Goal: Task Accomplishment & Management: Use online tool/utility

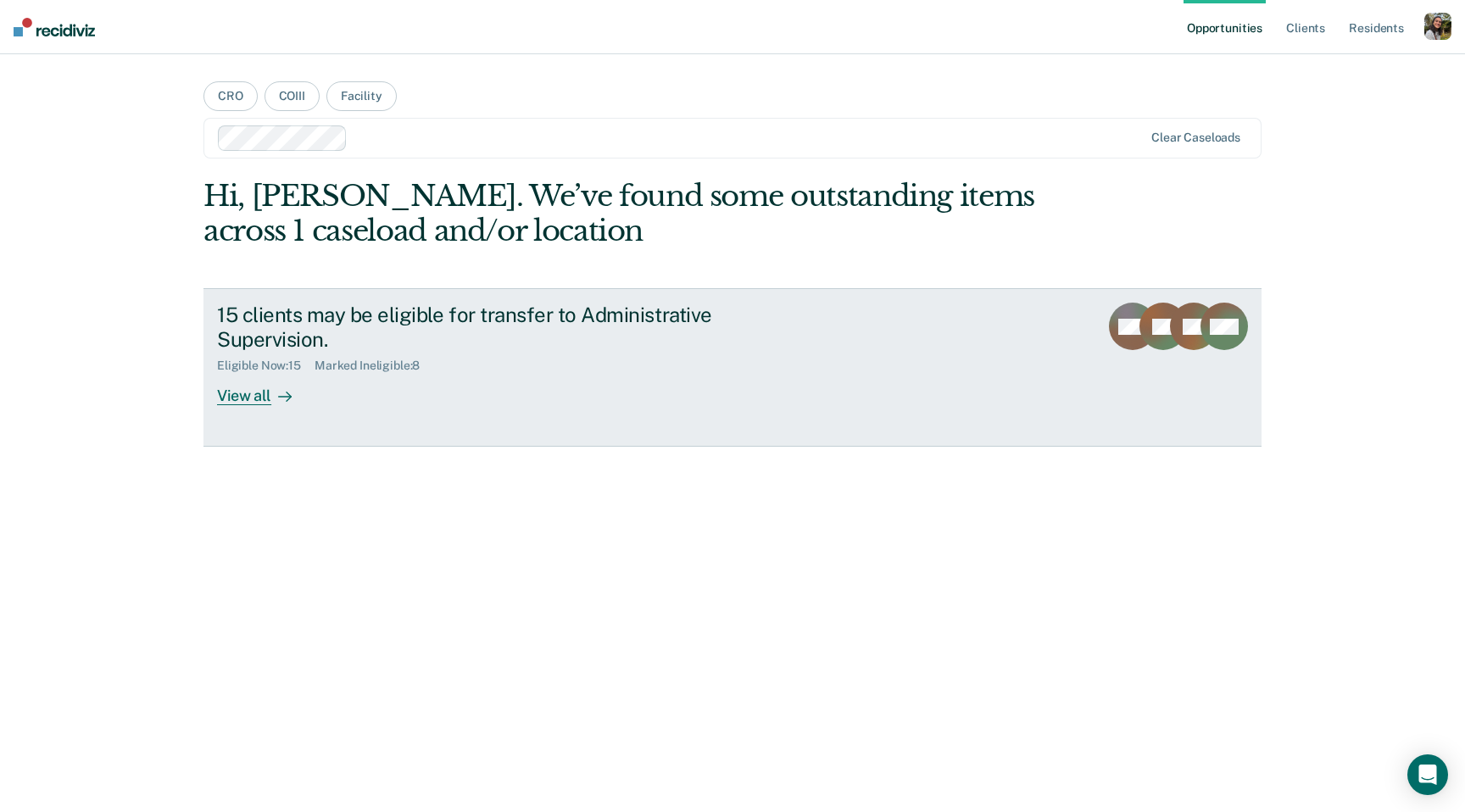
click at [776, 347] on div "15 clients may be eligible for transfer to Administrative Supervision." at bounding box center [514, 327] width 596 height 50
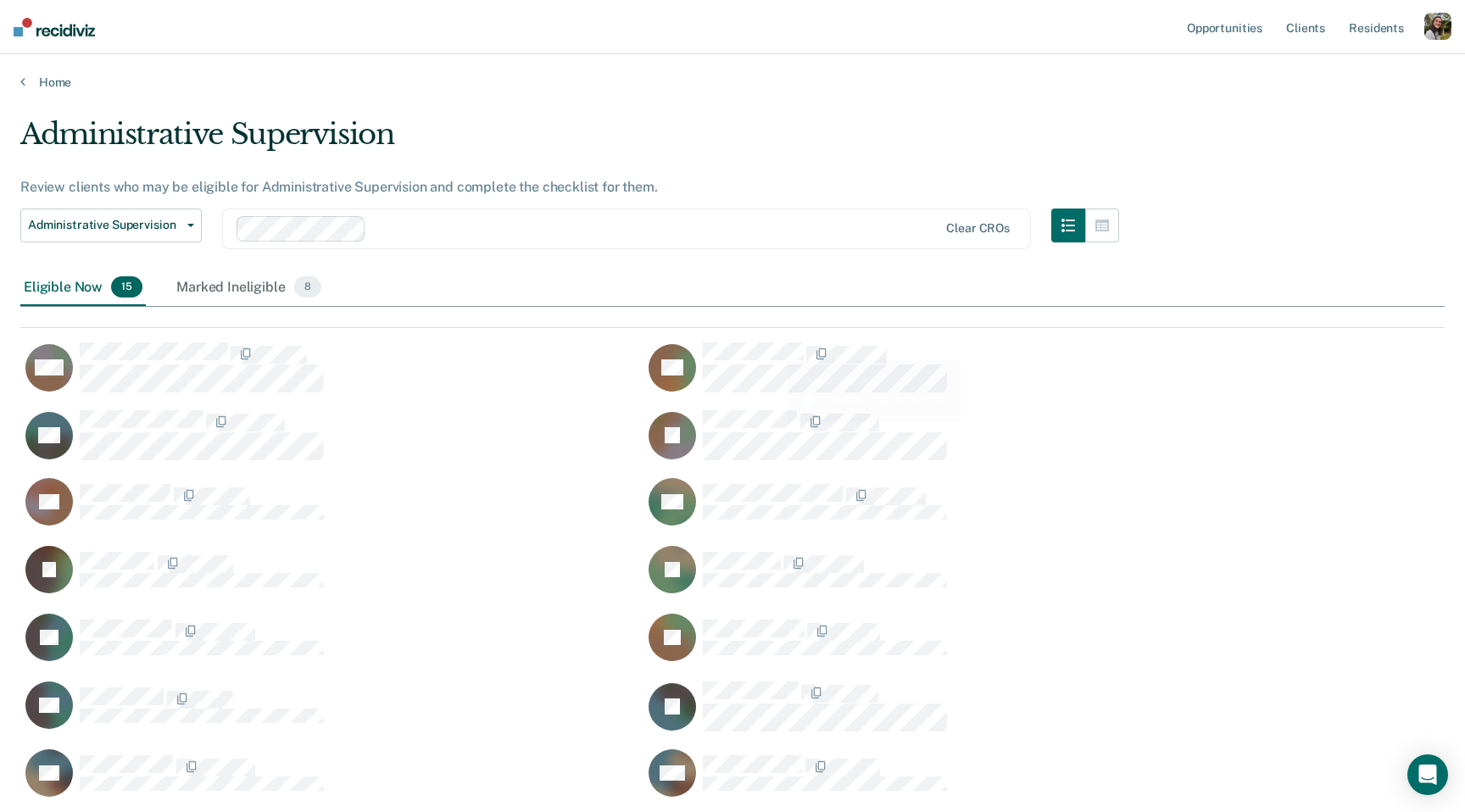
scroll to position [564, 1424]
click at [258, 284] on div "Marked Ineligible 8" at bounding box center [248, 287] width 152 height 37
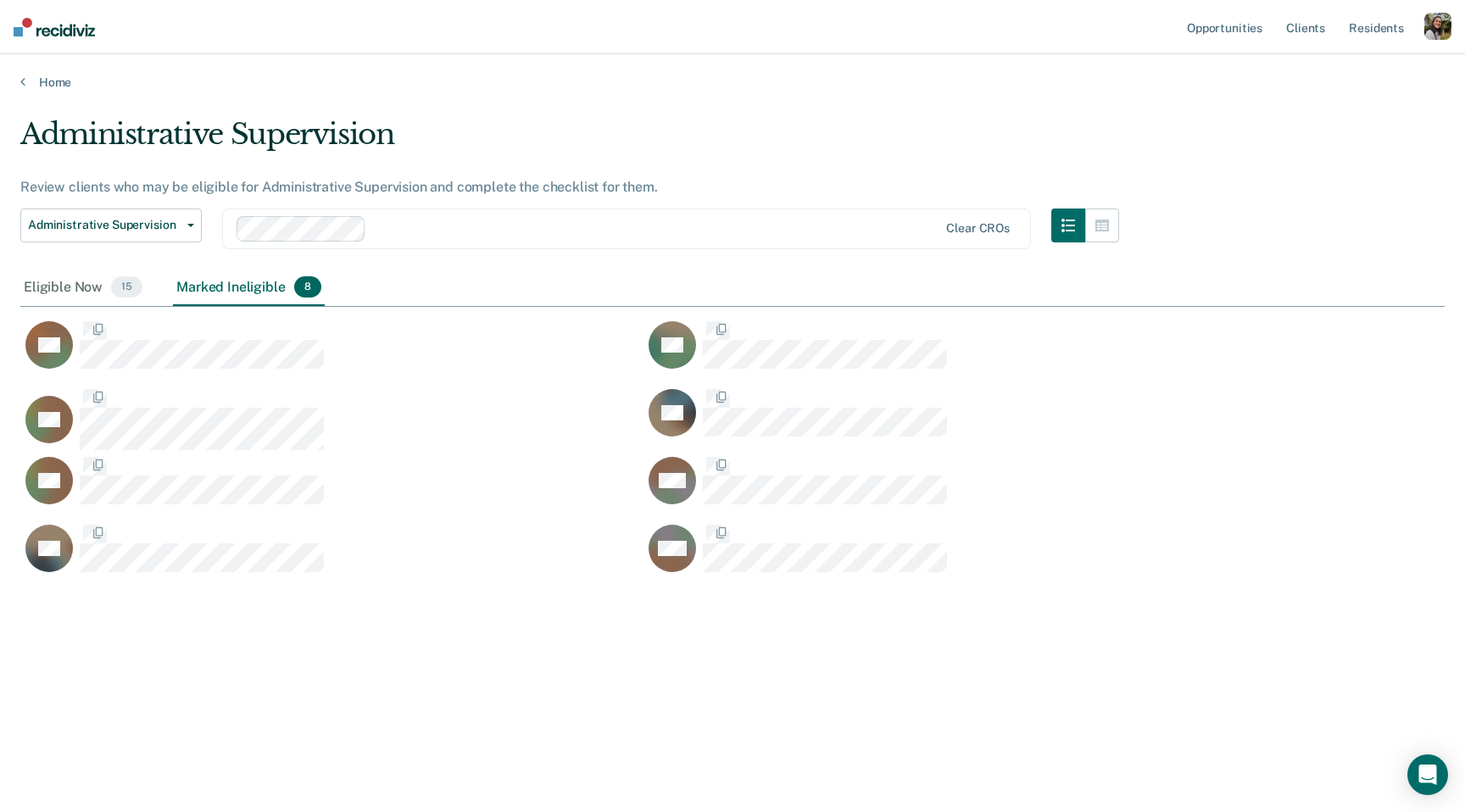
scroll to position [568, 1424]
click at [98, 286] on div "Eligible Now 15" at bounding box center [82, 287] width 125 height 37
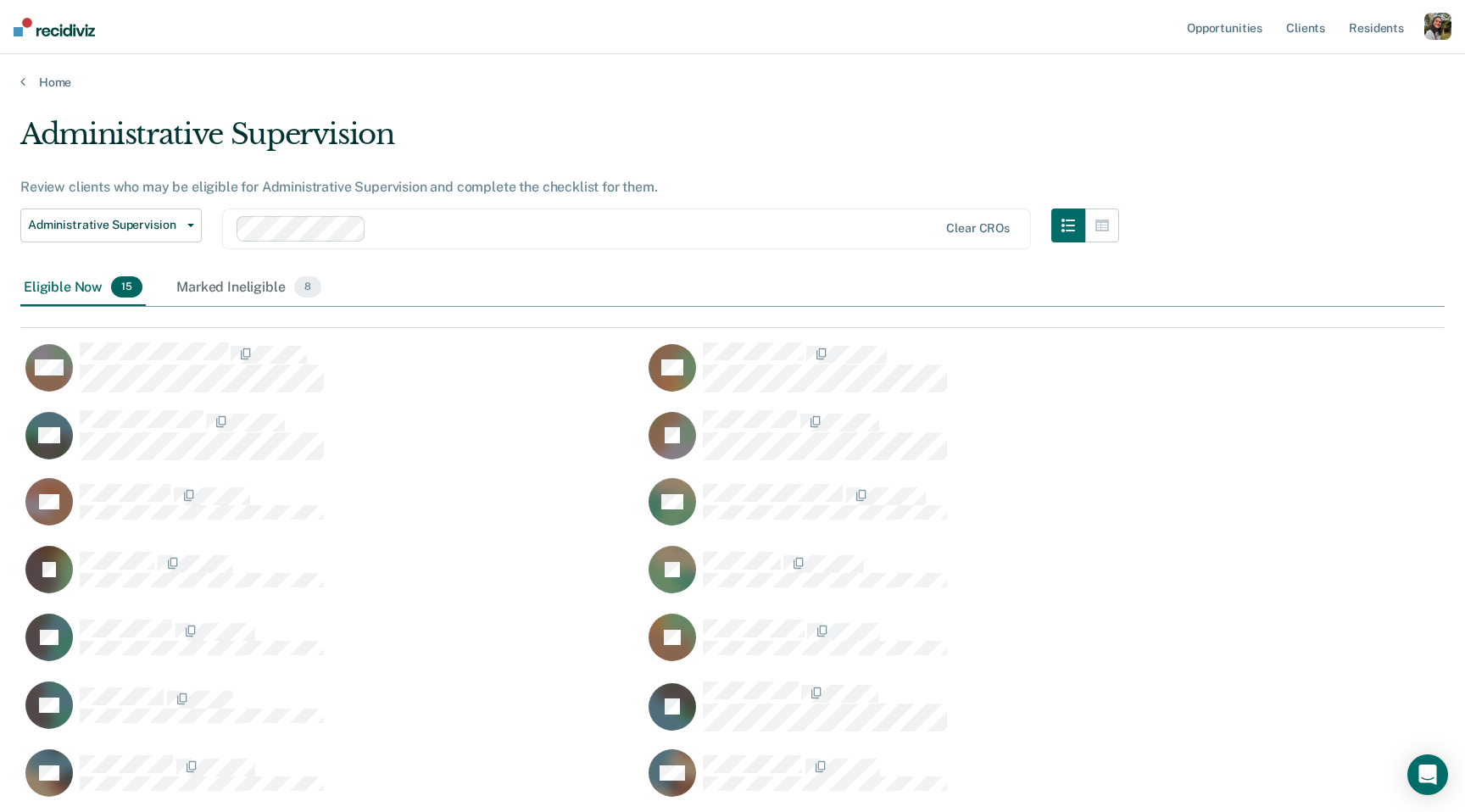
scroll to position [194, 0]
